Goal: Transaction & Acquisition: Purchase product/service

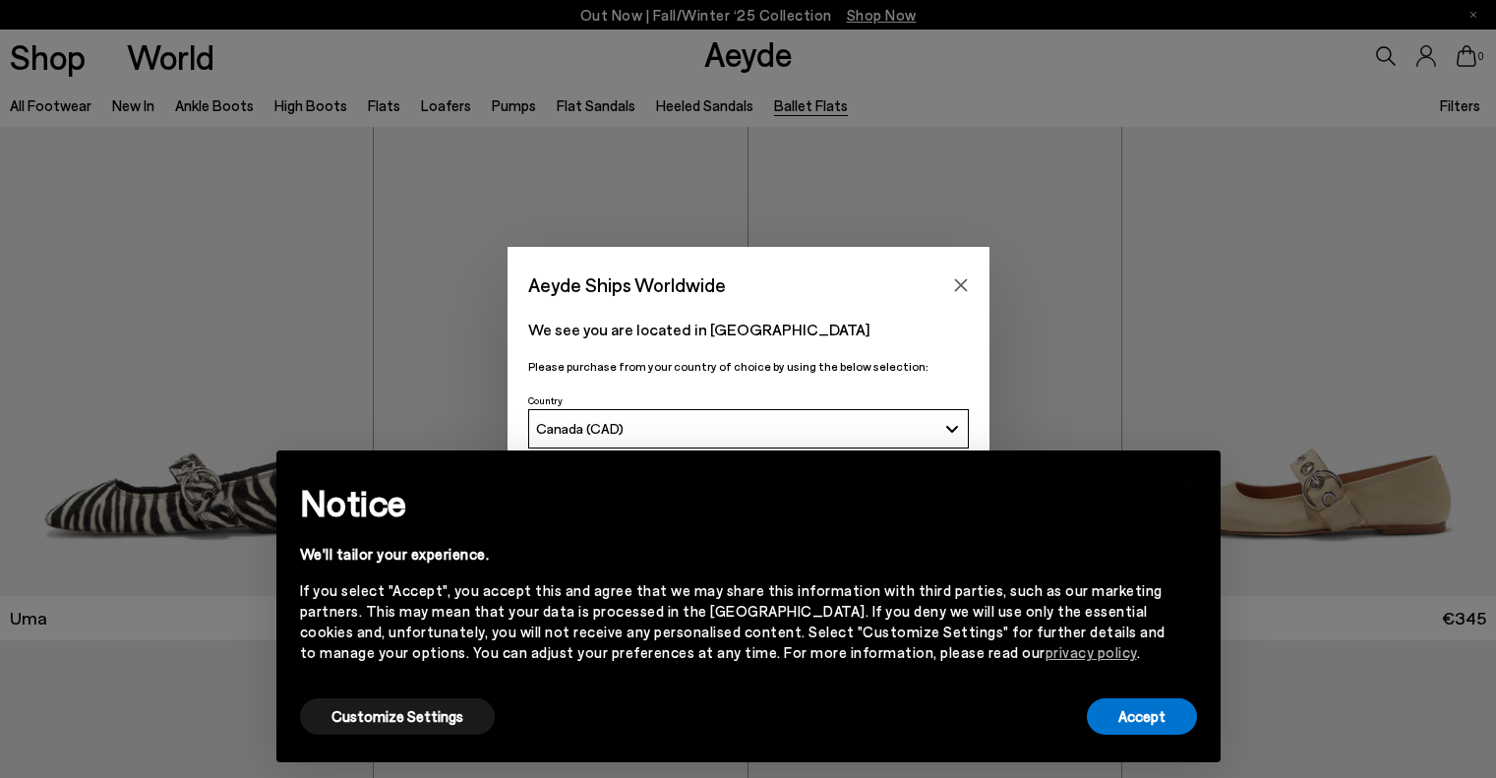
click at [907, 481] on h2 "Notice" at bounding box center [733, 502] width 866 height 51
click at [956, 283] on icon "Close" at bounding box center [961, 285] width 16 height 16
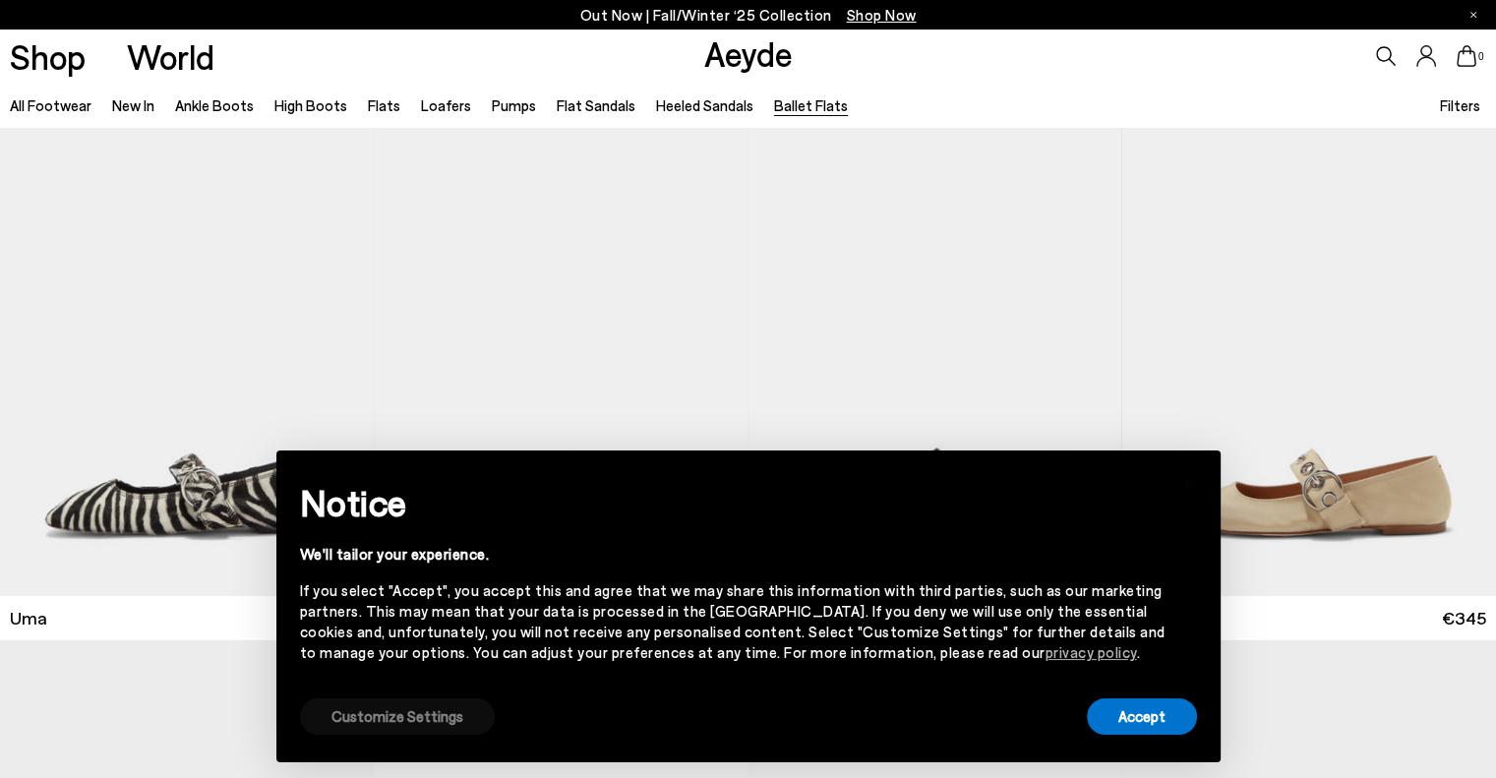
click at [434, 710] on button "Customize Settings" at bounding box center [397, 716] width 195 height 36
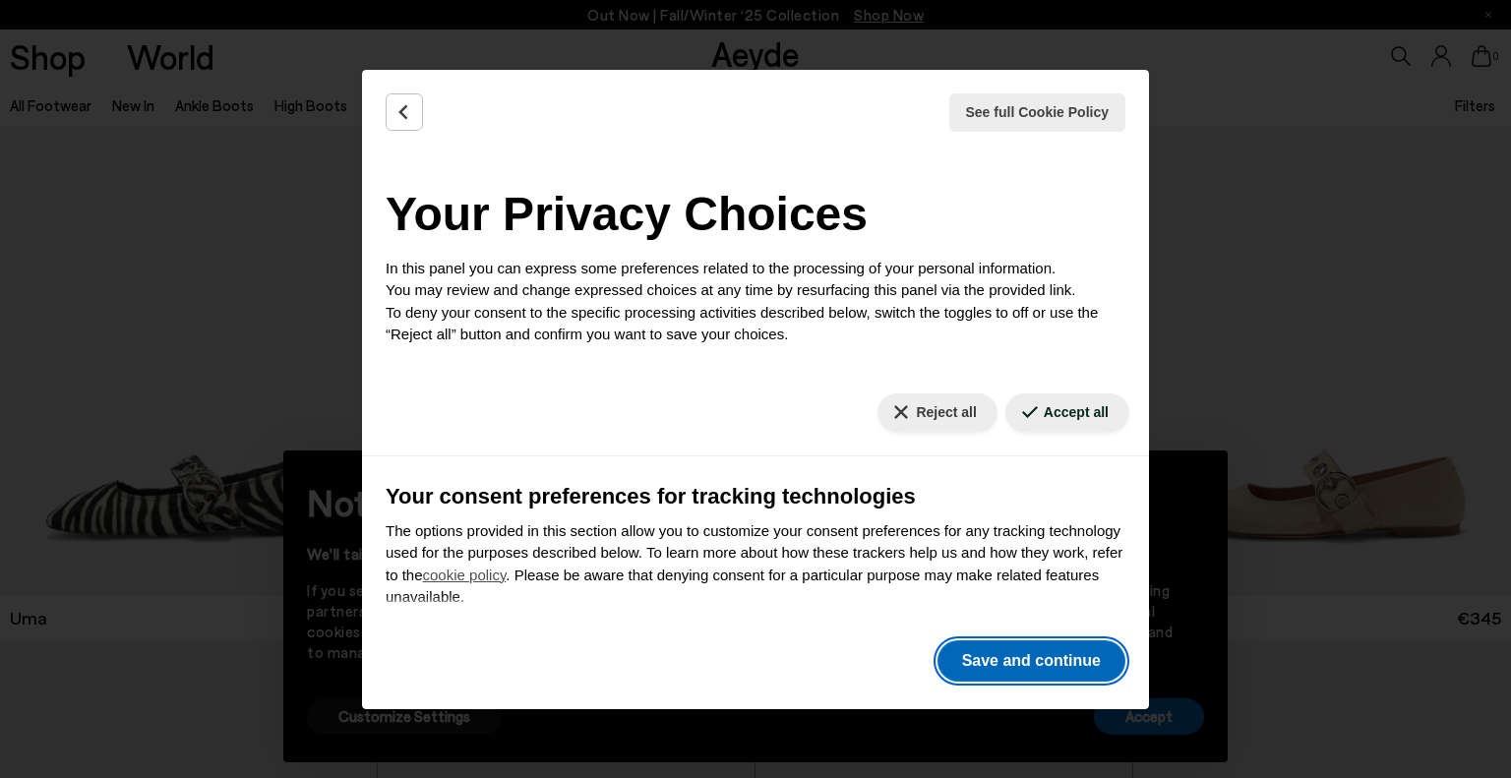
click at [1019, 656] on button "Save and continue" at bounding box center [1032, 660] width 188 height 41
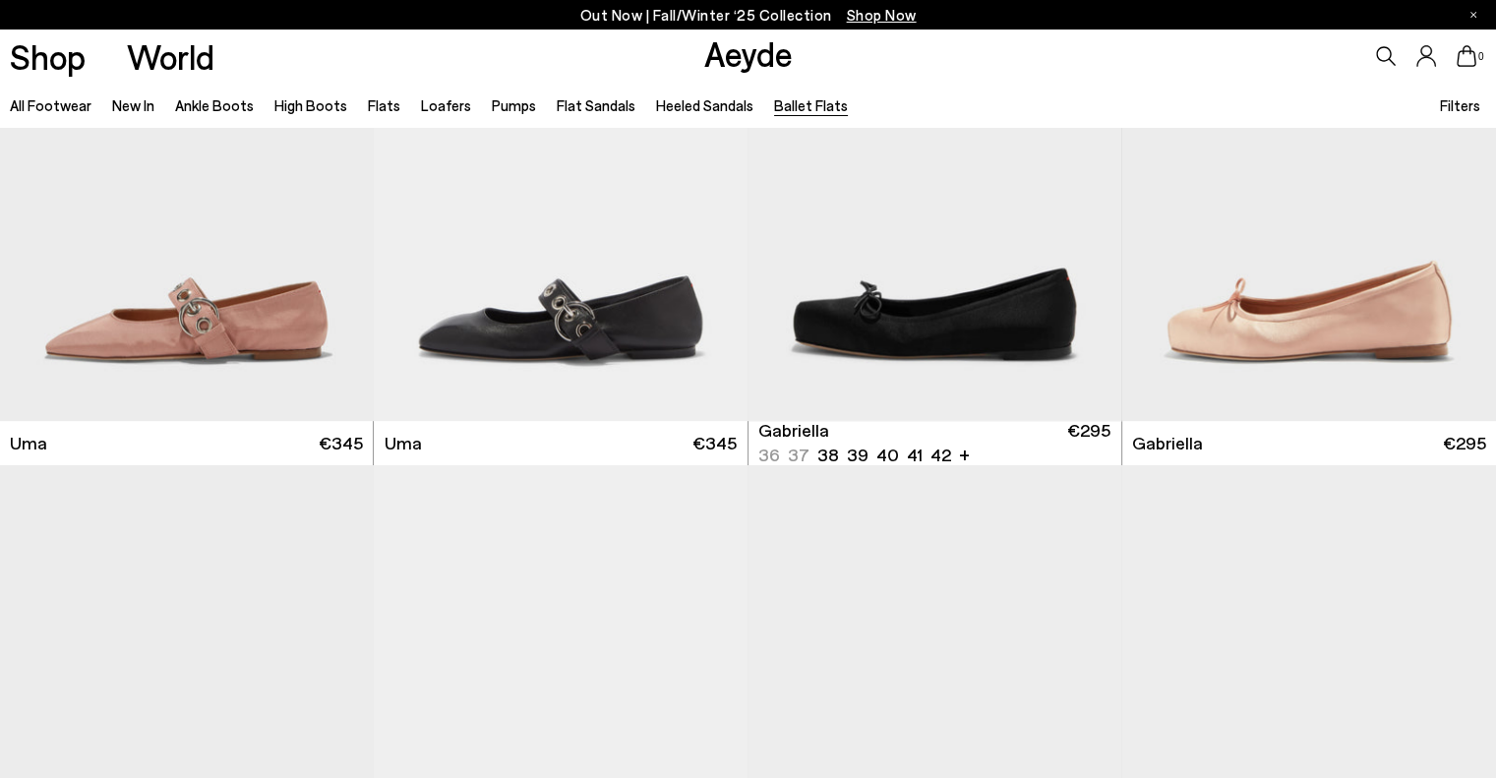
scroll to position [394, 0]
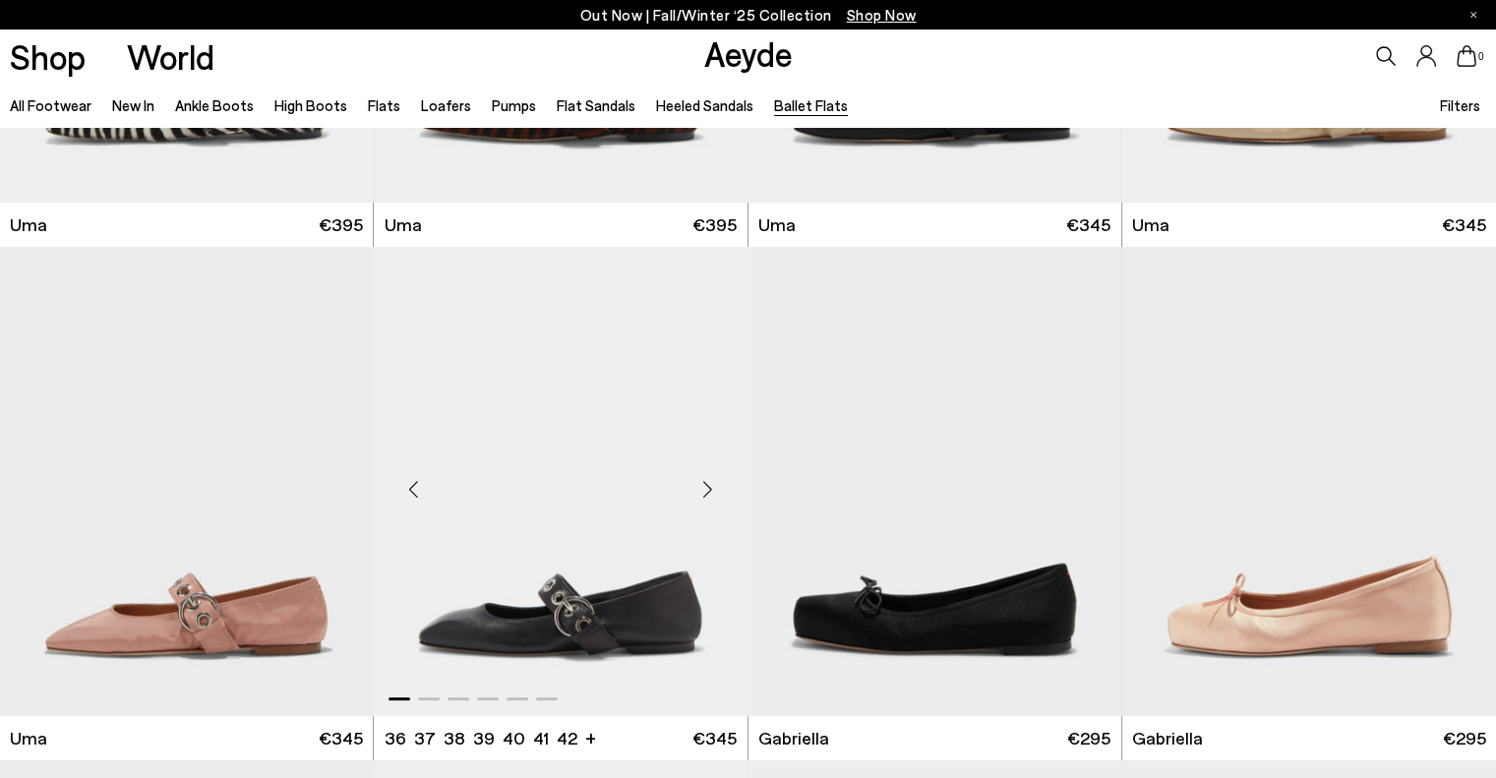
click at [670, 629] on img "1 / 6" at bounding box center [560, 481] width 373 height 469
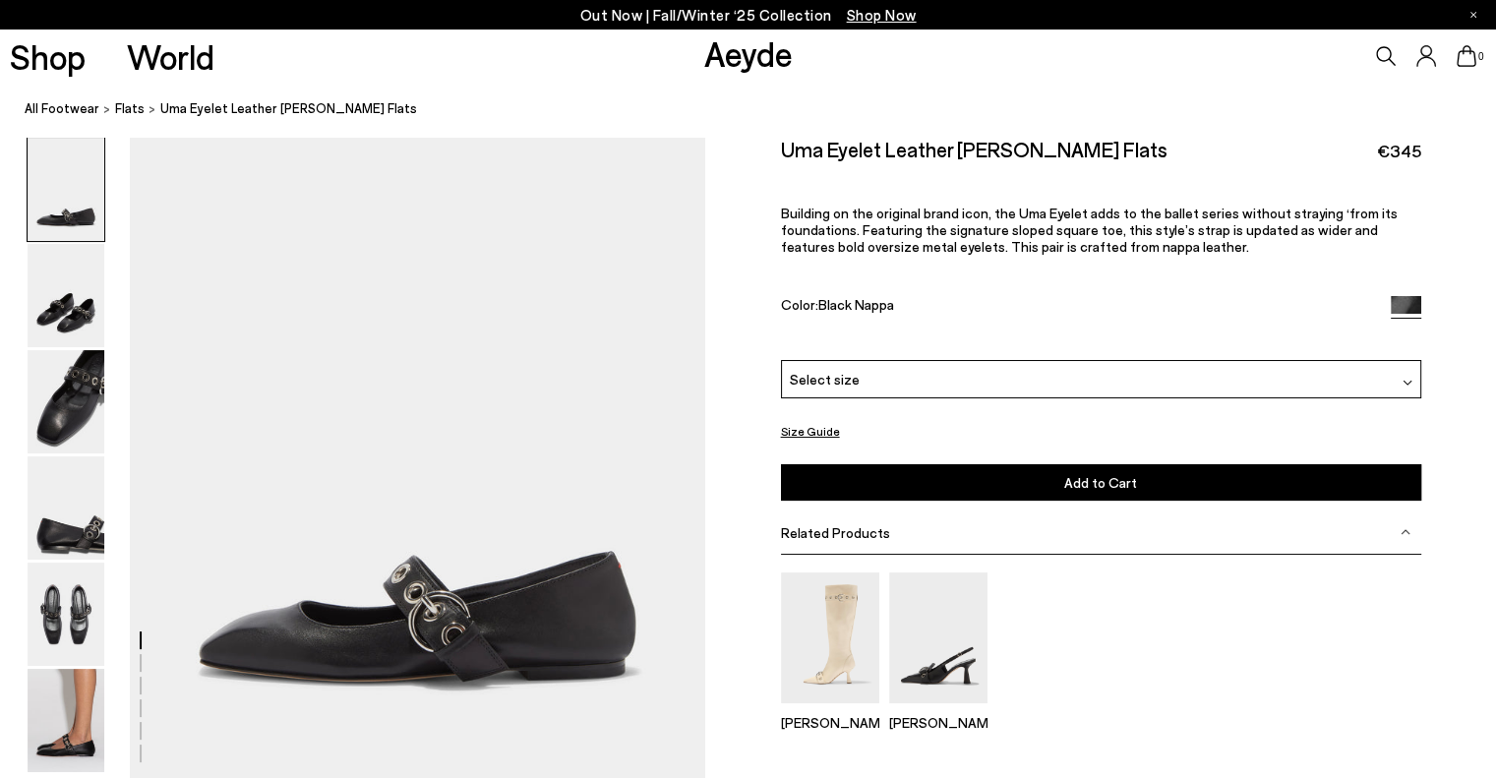
click at [1019, 390] on div "Select size" at bounding box center [1101, 379] width 640 height 38
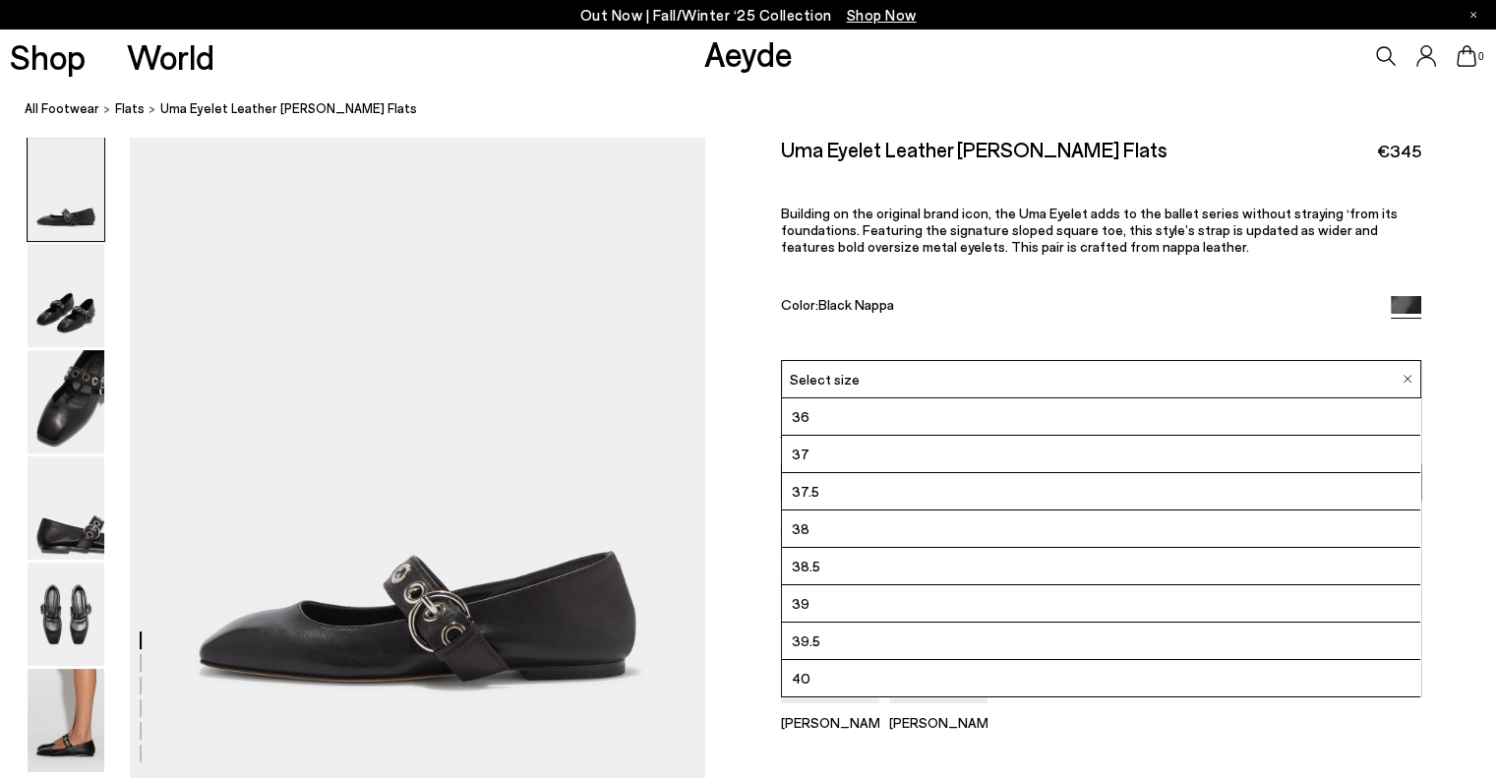
click at [1019, 390] on div "Select size" at bounding box center [1101, 379] width 640 height 38
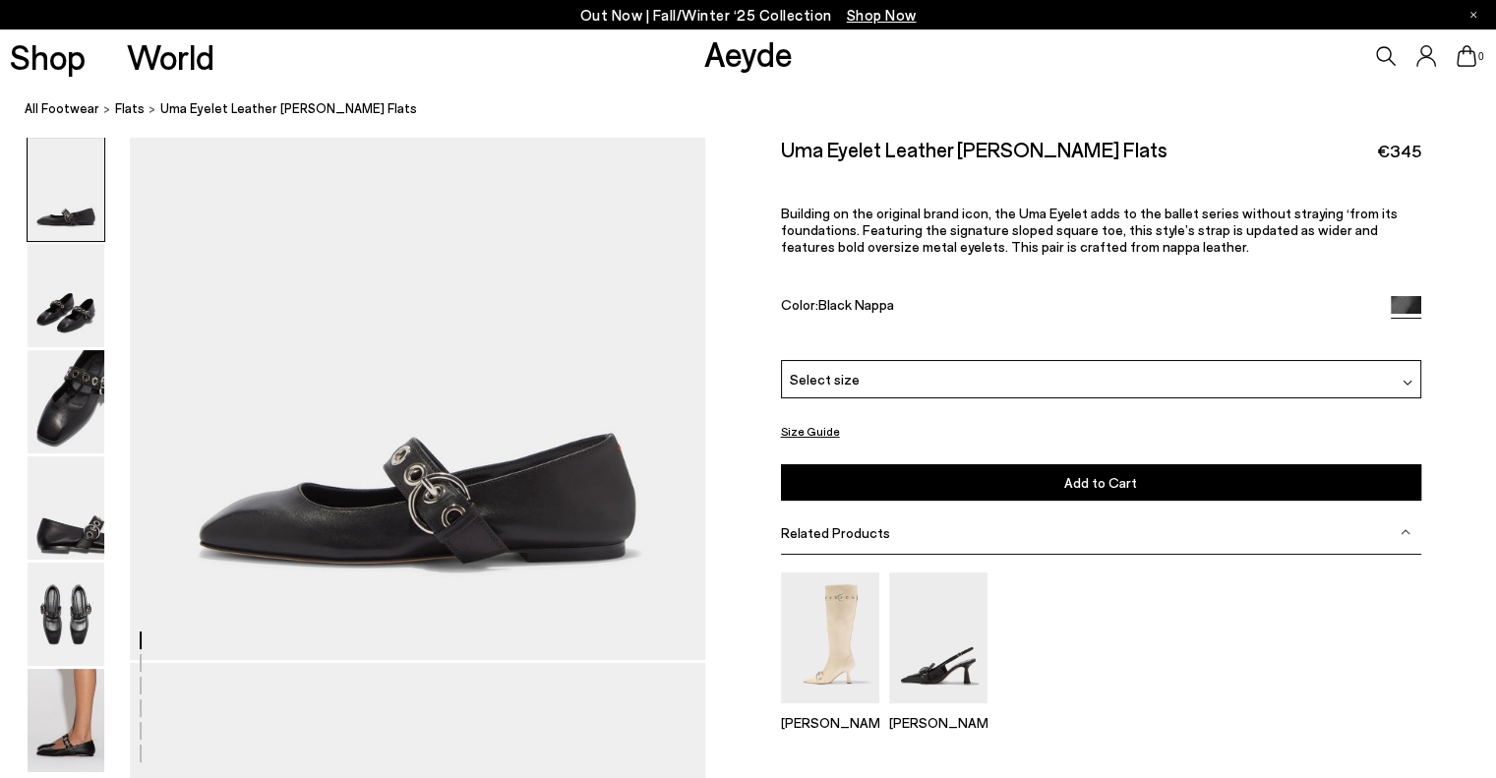
scroll to position [197, 0]
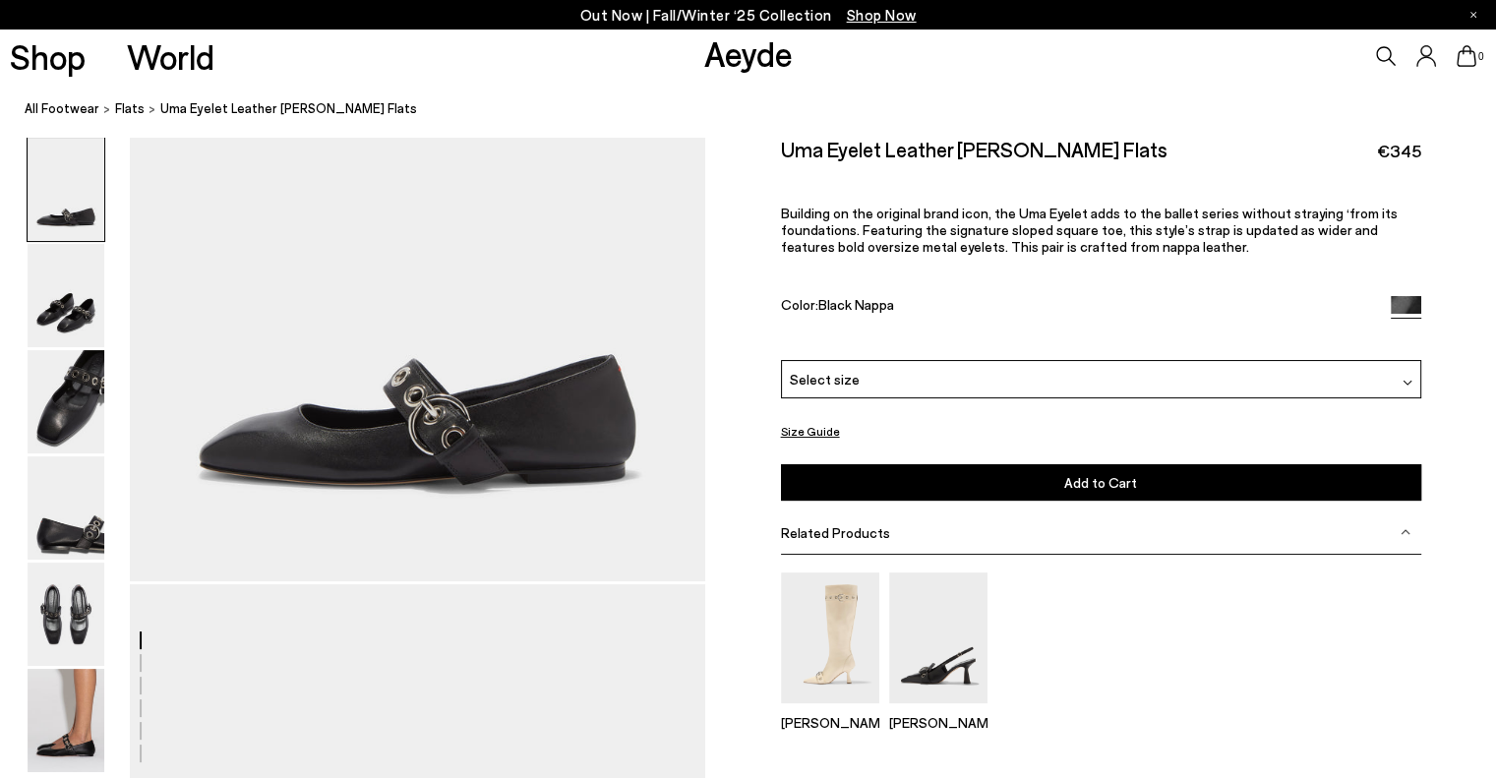
click at [808, 424] on button "Size Guide" at bounding box center [810, 431] width 59 height 25
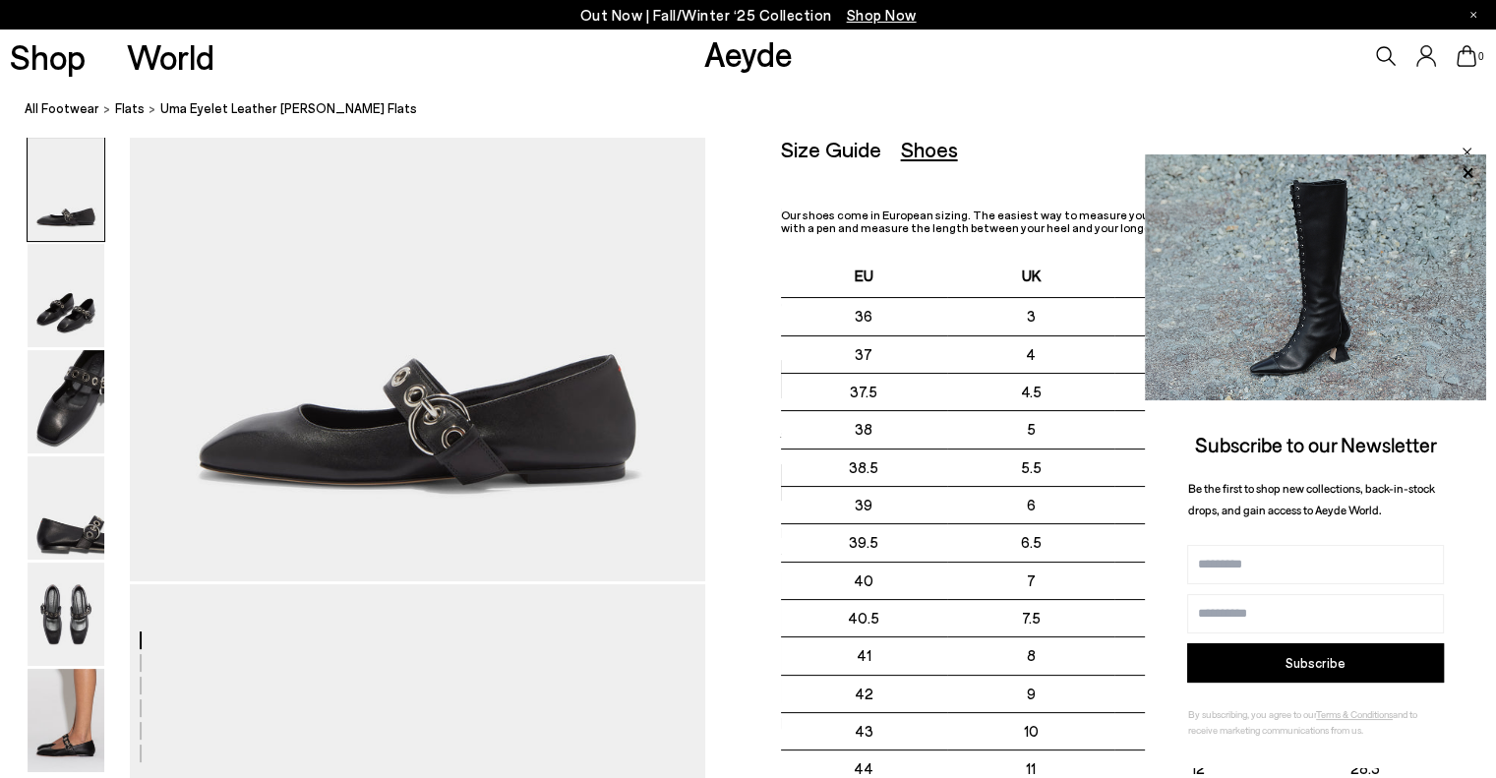
click at [1094, 93] on nav "All Footwear flats Uma Eyelet Leather Mary-Janes Flats" at bounding box center [761, 110] width 1472 height 54
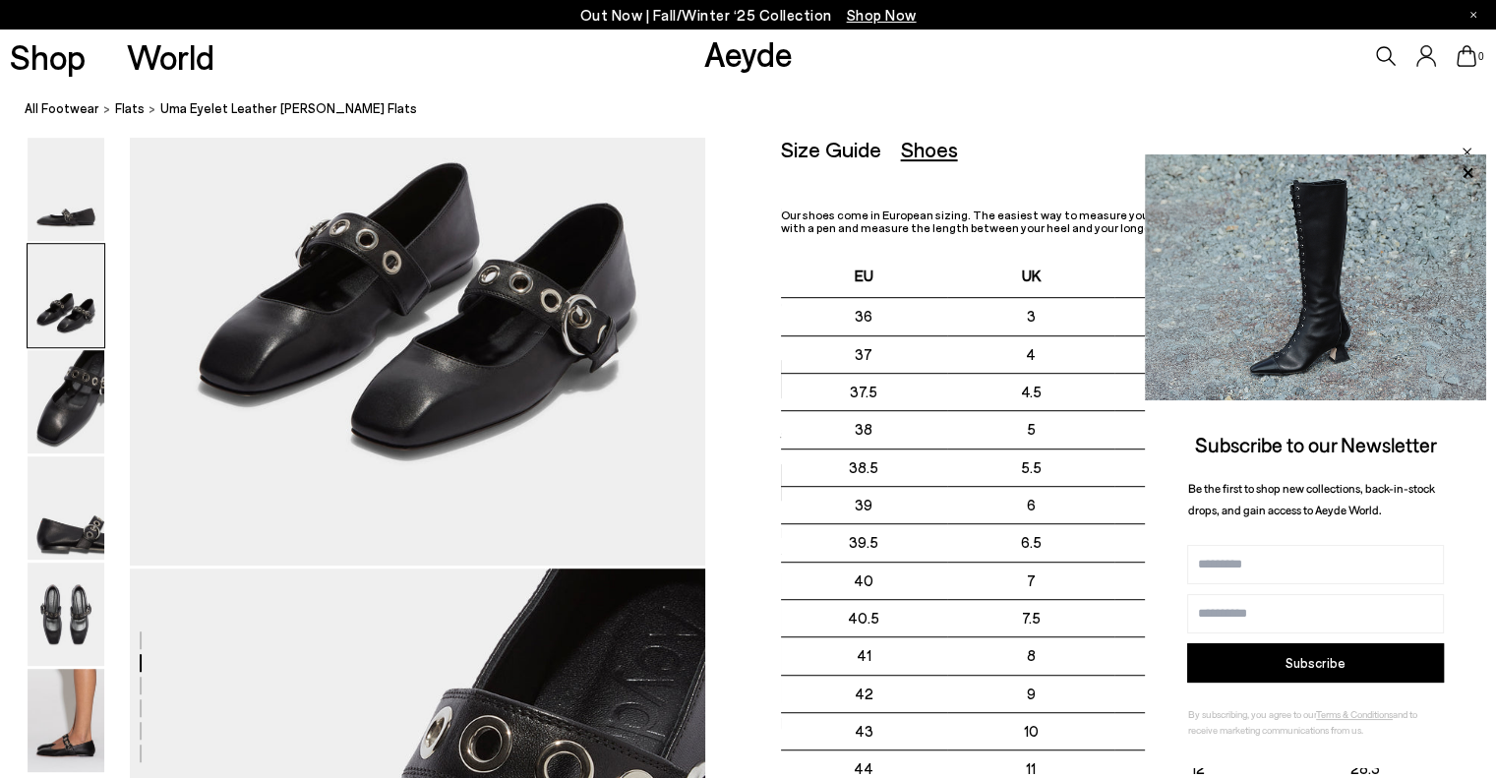
scroll to position [394, 0]
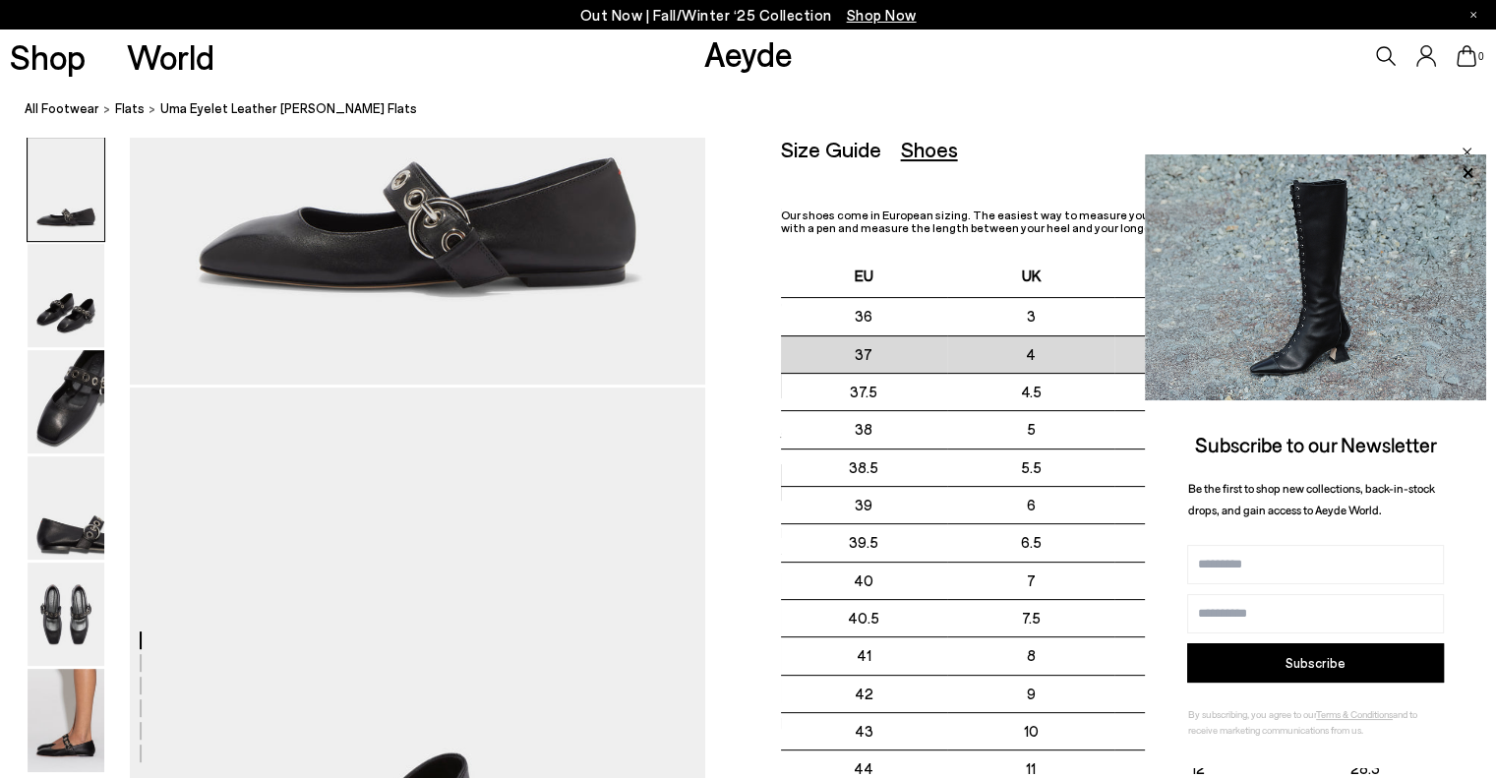
click at [930, 343] on td "37" at bounding box center [864, 353] width 167 height 37
click at [1465, 168] on icon at bounding box center [1468, 172] width 10 height 10
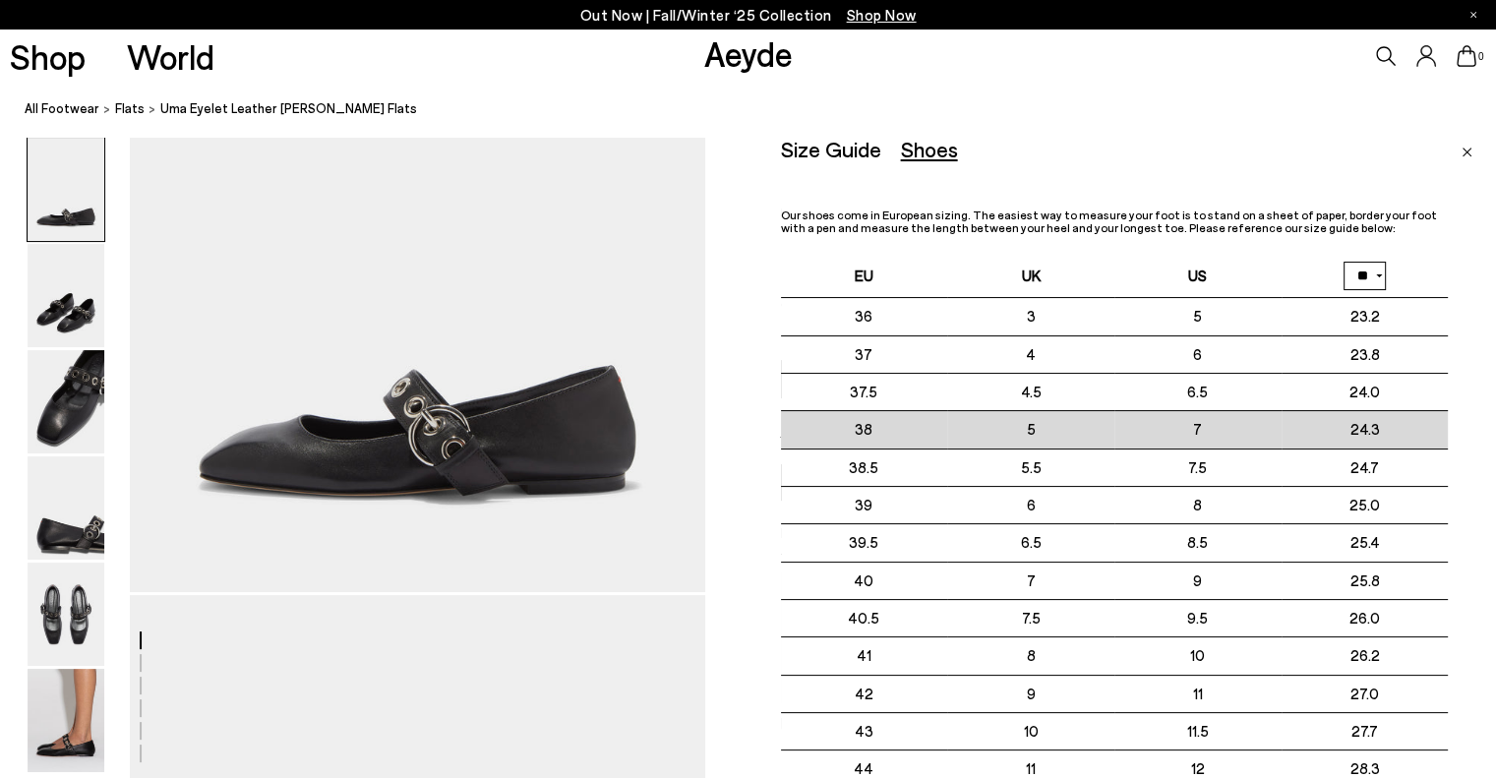
scroll to position [0, 0]
